Goal: Information Seeking & Learning: Learn about a topic

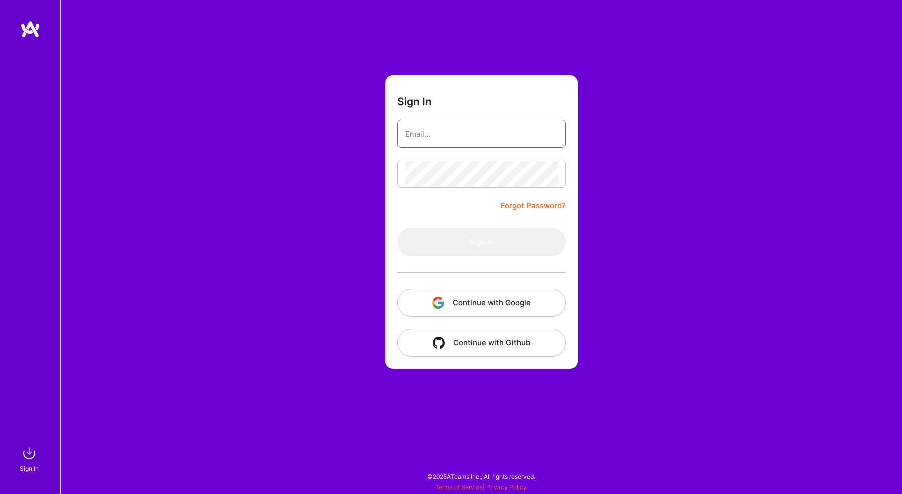
type input "[EMAIL_ADDRESS][DOMAIN_NAME]"
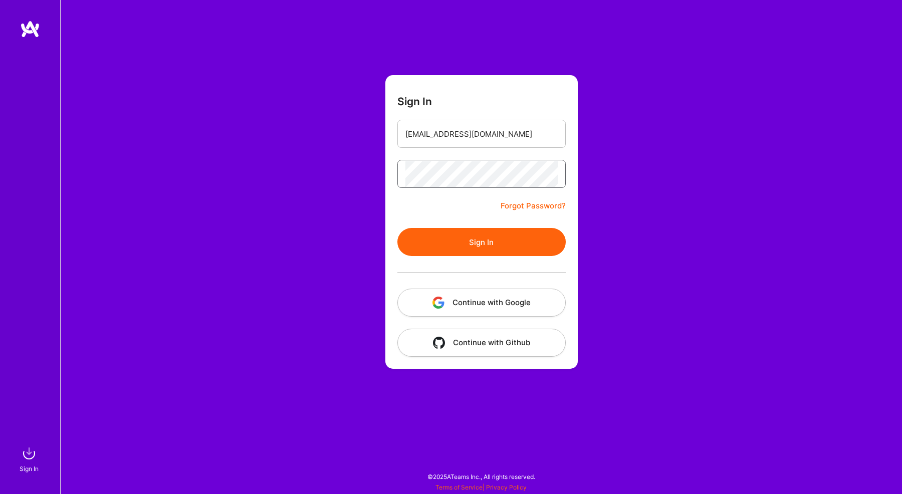
click at [481, 242] on button "Sign In" at bounding box center [481, 242] width 168 height 28
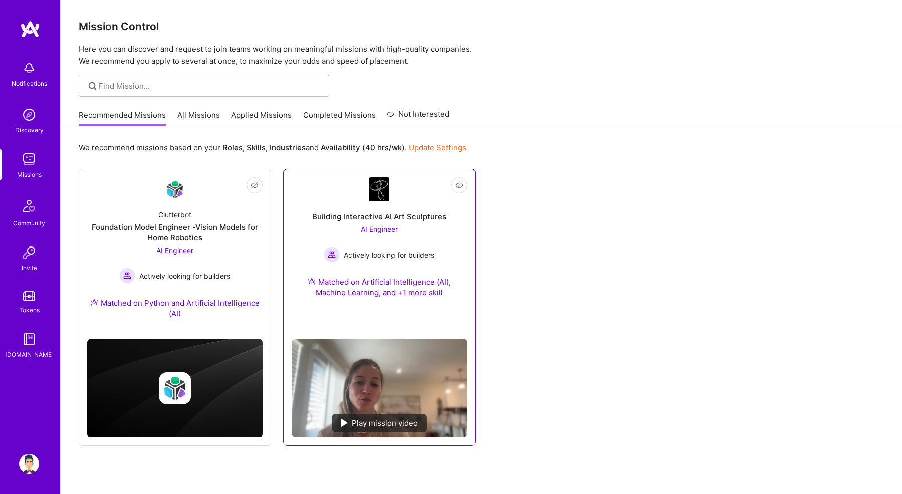
click at [435, 227] on div "Building Interactive AI Art Sculptures AI Engineer Actively looking for builder…" at bounding box center [379, 255] width 175 height 108
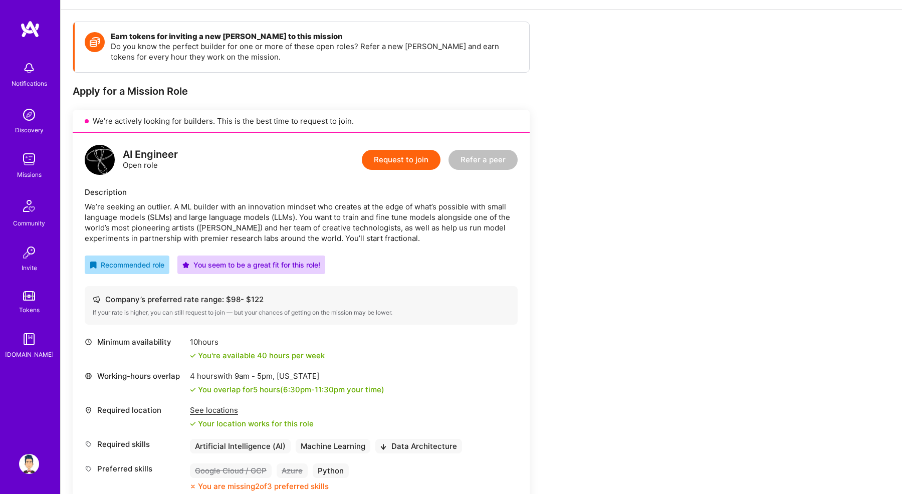
scroll to position [129, 0]
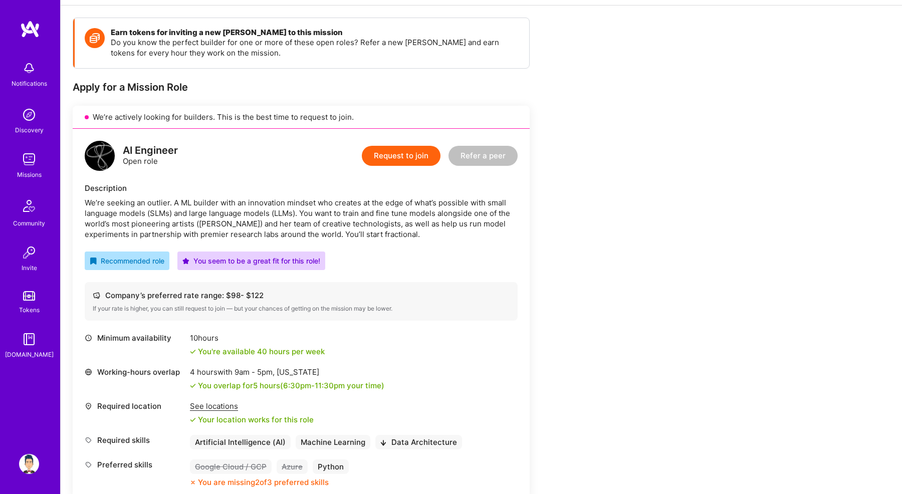
click at [222, 226] on div "We’re seeking an outlier. A ML builder with an innovation mindset who creates a…" at bounding box center [301, 218] width 433 height 42
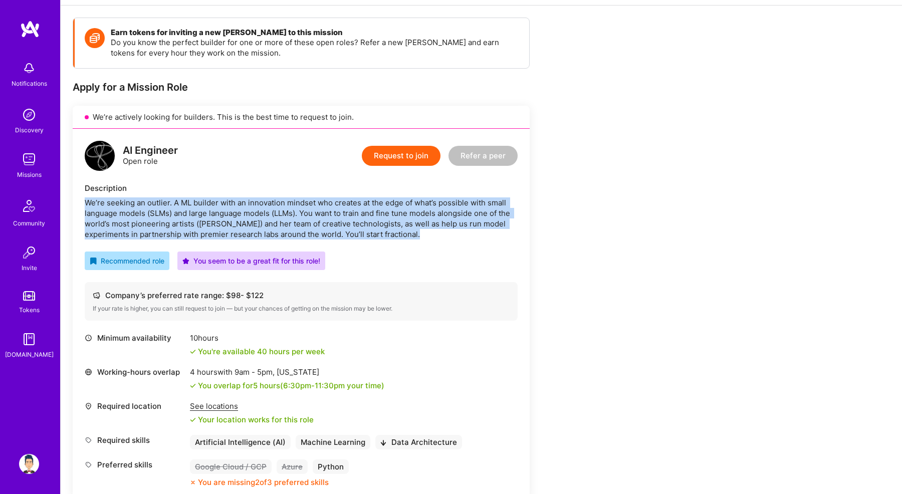
click at [222, 226] on div "We’re seeking an outlier. A ML builder with an innovation mindset who creates a…" at bounding box center [301, 218] width 433 height 42
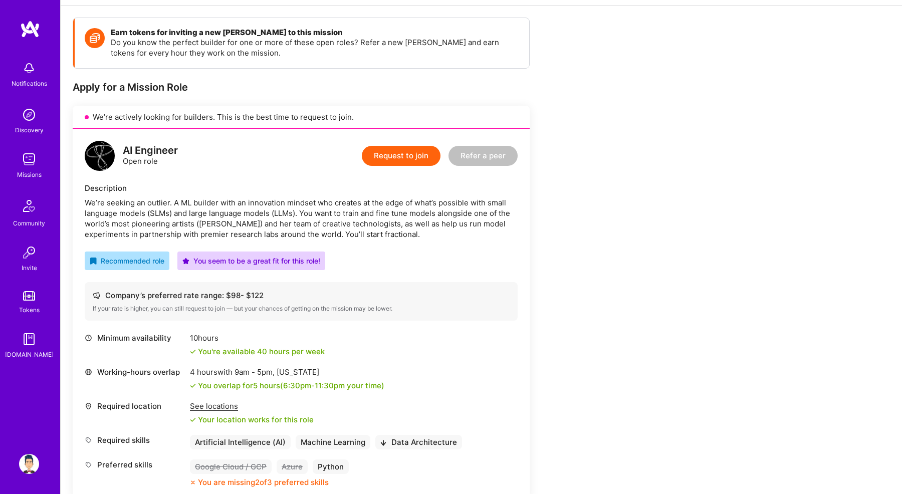
click at [245, 233] on div "We’re seeking an outlier. A ML builder with an innovation mindset who creates a…" at bounding box center [301, 218] width 433 height 42
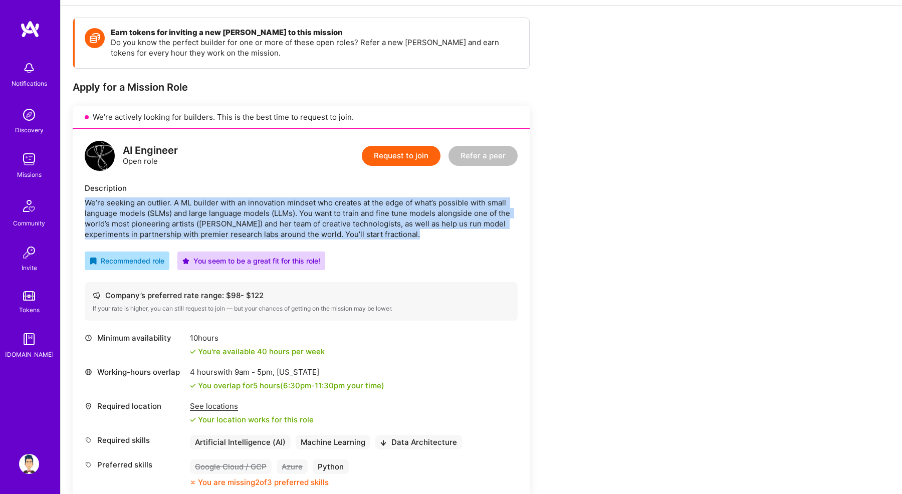
click at [245, 233] on div "We’re seeking an outlier. A ML builder with an innovation mindset who creates a…" at bounding box center [301, 218] width 433 height 42
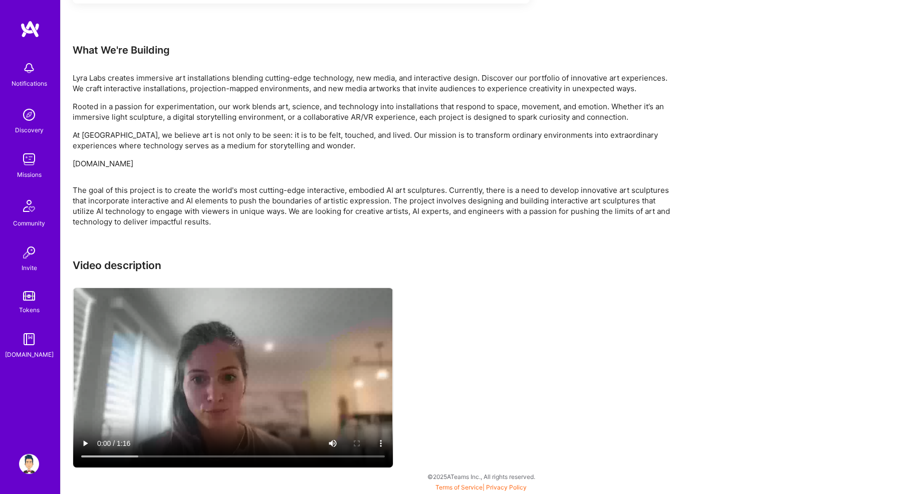
scroll to position [625, 0]
